Goal: Use online tool/utility: Utilize a website feature to perform a specific function

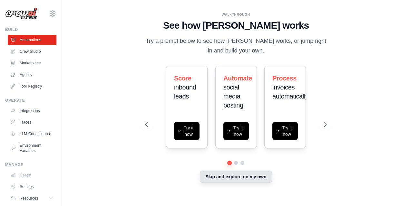
click at [248, 177] on button "Skip and explore on my own" at bounding box center [236, 177] width 72 height 12
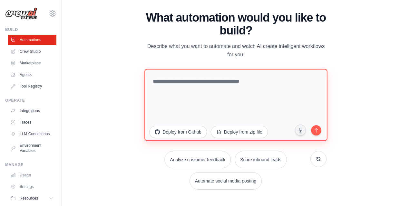
click at [192, 85] on textarea at bounding box center [235, 105] width 183 height 72
type textarea "*"
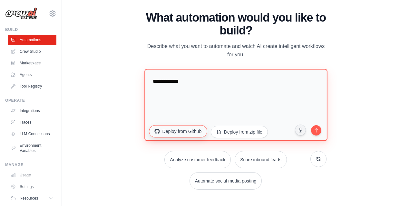
type textarea "**********"
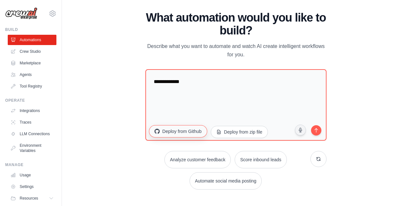
click at [175, 133] on button "Deploy from Github" at bounding box center [178, 131] width 58 height 12
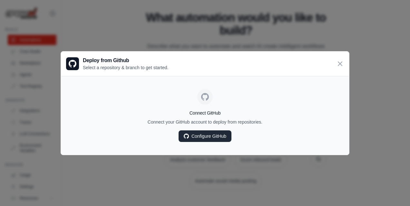
click at [206, 137] on link "Configure GitHub" at bounding box center [205, 137] width 53 height 12
